Goal: Navigation & Orientation: Find specific page/section

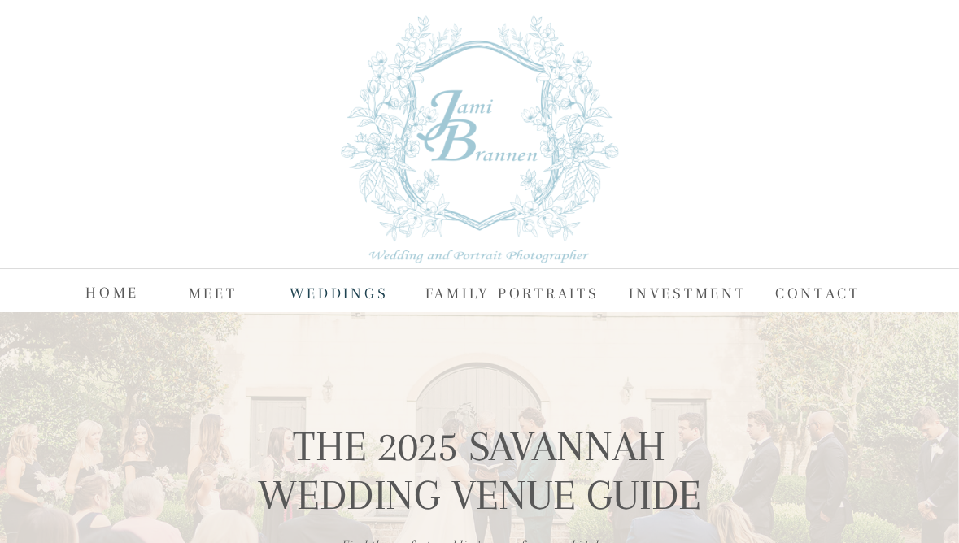
click at [335, 294] on nav "WEDDINGS" at bounding box center [340, 293] width 100 height 24
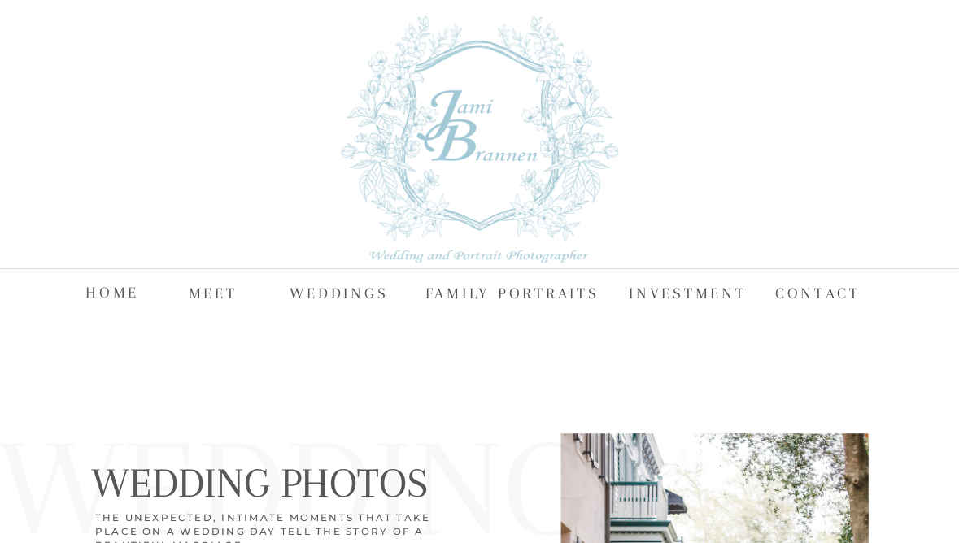
click at [99, 297] on nav "HOME" at bounding box center [112, 292] width 54 height 24
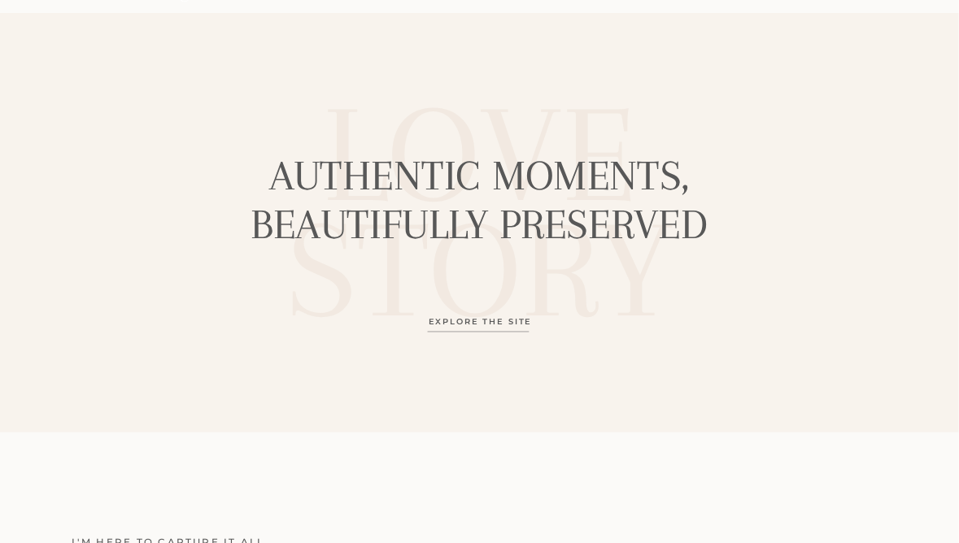
scroll to position [2452, 0]
